Goal: Ask a question

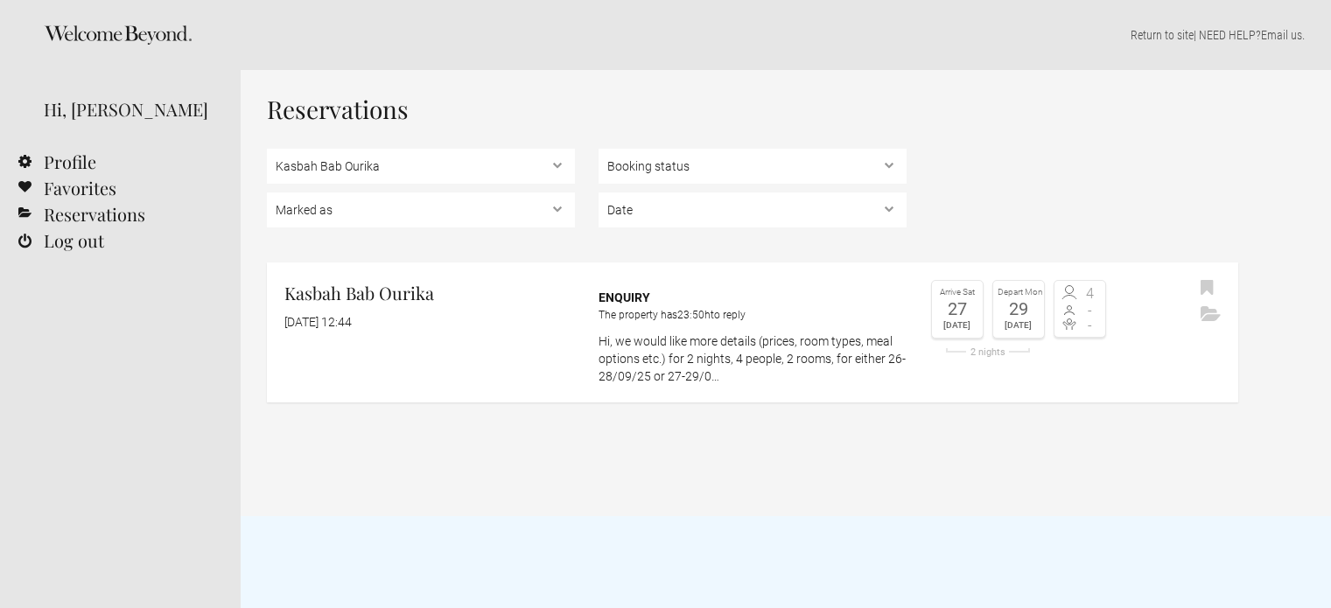
select select "3403"
click at [461, 73] on div "Reservations Property Kasbah Bab Ourika Booking status Pending bookings , Confi…" at bounding box center [786, 293] width 1090 height 446
click at [662, 209] on select "Date Upcoming , In the past" at bounding box center [752, 209] width 308 height 35
click at [1007, 167] on div "Property Kasbah Bab Ourika Booking status Pending bookings , Confirmed bookings…" at bounding box center [752, 192] width 971 height 87
click at [109, 27] on icon at bounding box center [118, 34] width 148 height 19
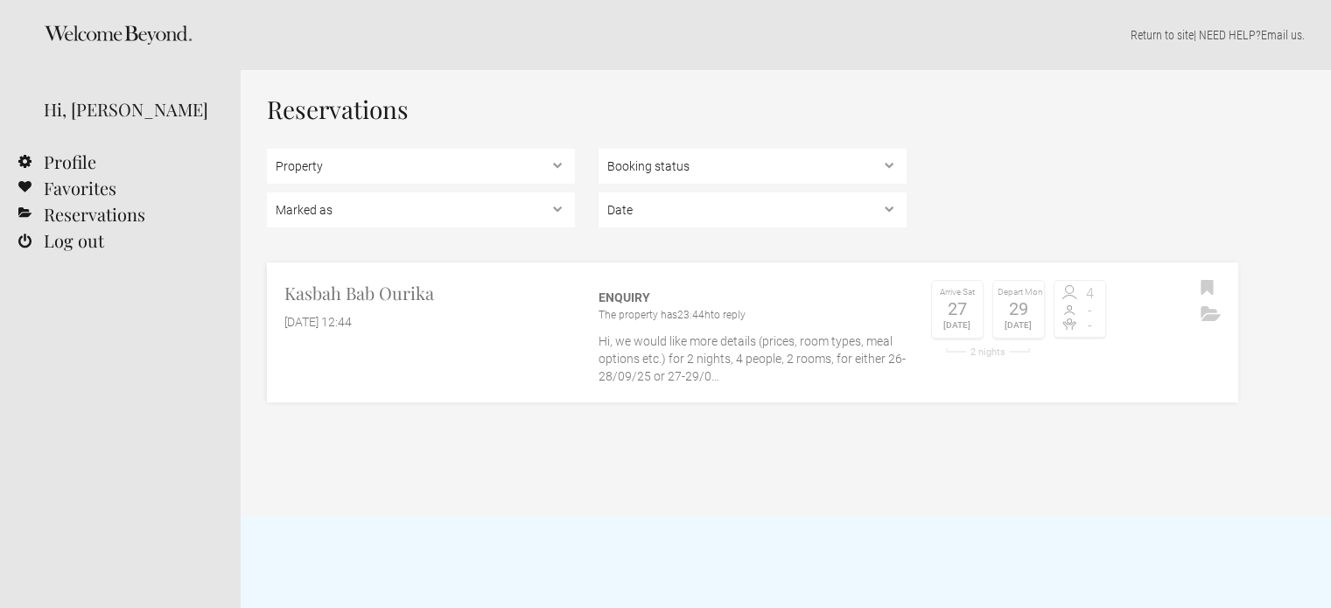
click at [973, 313] on div "27" at bounding box center [957, 308] width 42 height 17
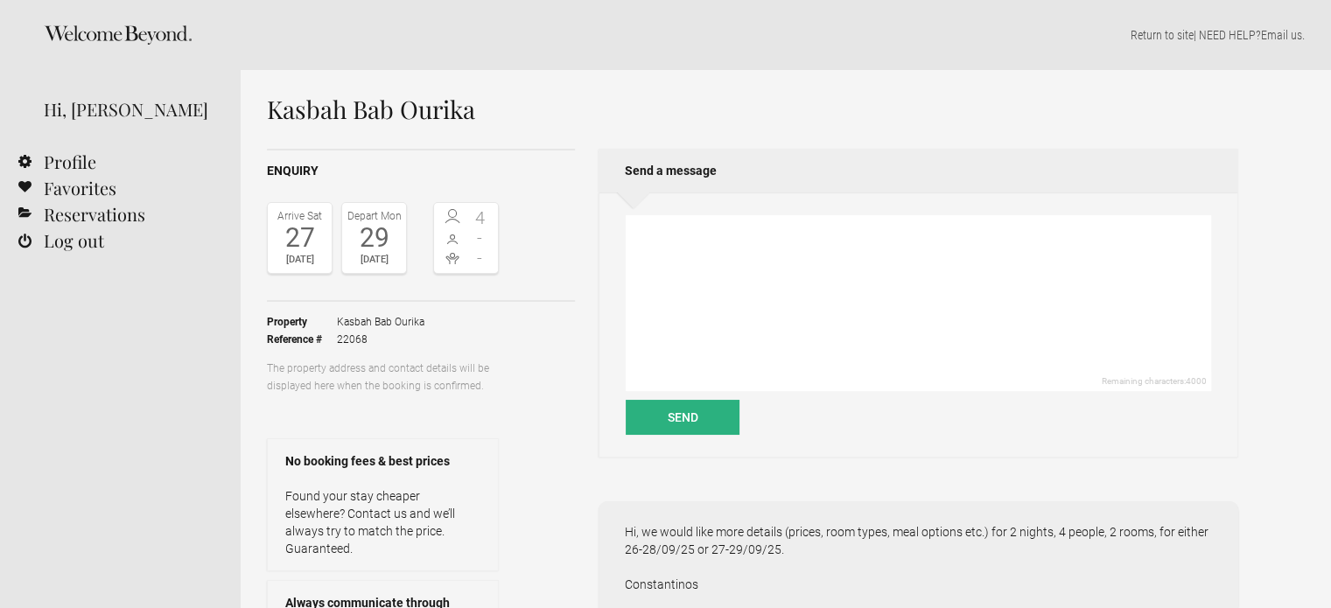
click at [311, 265] on div "[DATE]" at bounding box center [299, 259] width 55 height 17
click at [297, 227] on div "27" at bounding box center [299, 238] width 55 height 26
click at [721, 234] on textarea at bounding box center [918, 303] width 585 height 176
type textarea "a"
click at [900, 225] on textarea "Also for the dates 25-27/09/25 and 25-28/09/25. Thank you! Constantinos" at bounding box center [918, 303] width 585 height 176
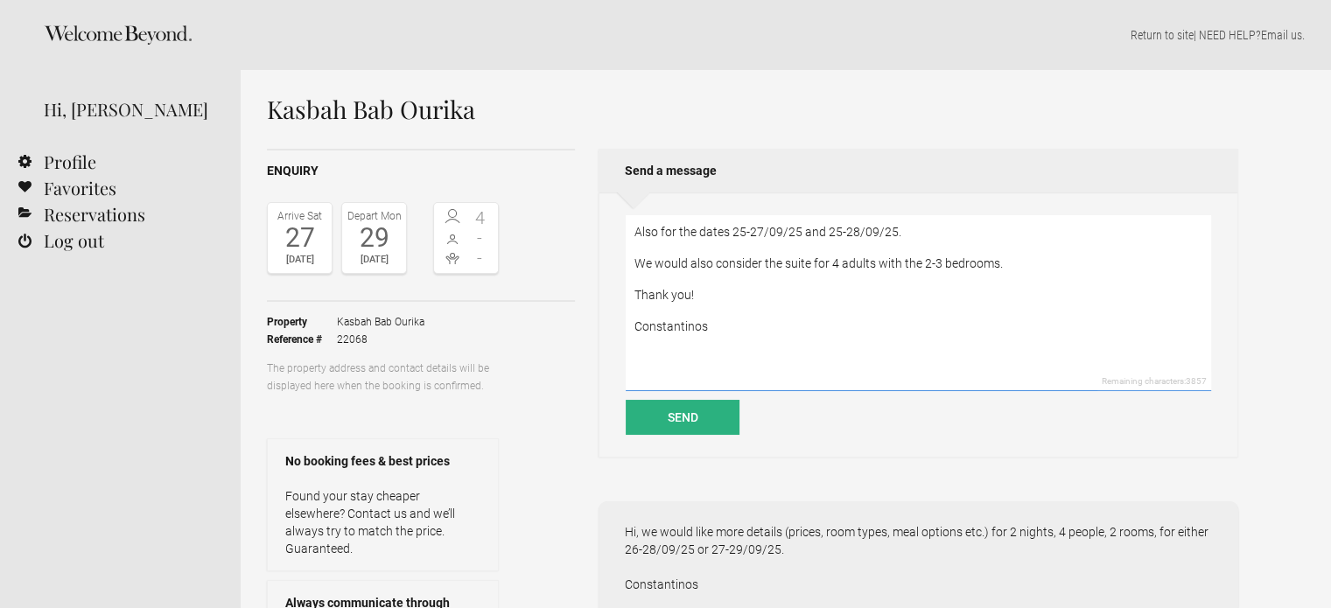
drag, startPoint x: 940, startPoint y: 265, endPoint x: 964, endPoint y: 261, distance: 24.9
click at [941, 265] on textarea "Also for the dates 25-27/09/25 and 25-28/09/25. We would also consider the suit…" at bounding box center [918, 303] width 585 height 176
click at [984, 257] on textarea "Also for the dates 25-27/09/25 and 25-28/09/25. We would also consider the suit…" at bounding box center [918, 303] width 585 height 176
type textarea "Also for the dates 25-27/09/25 and 25-28/09/25. We would also consider the suit…"
click at [683, 412] on button "Send" at bounding box center [683, 417] width 114 height 35
